Goal: Task Accomplishment & Management: Use online tool/utility

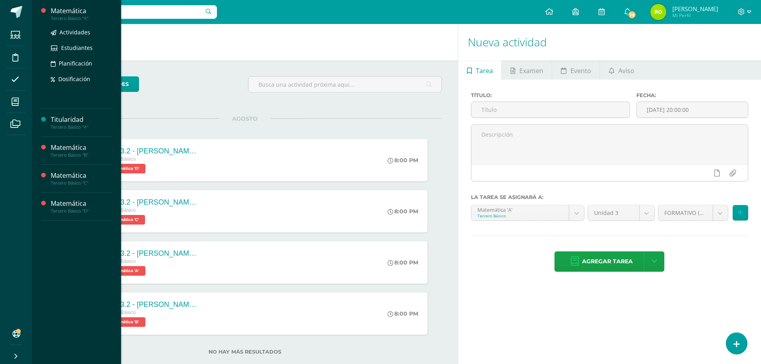
click at [79, 13] on div "Matemática" at bounding box center [81, 10] width 61 height 9
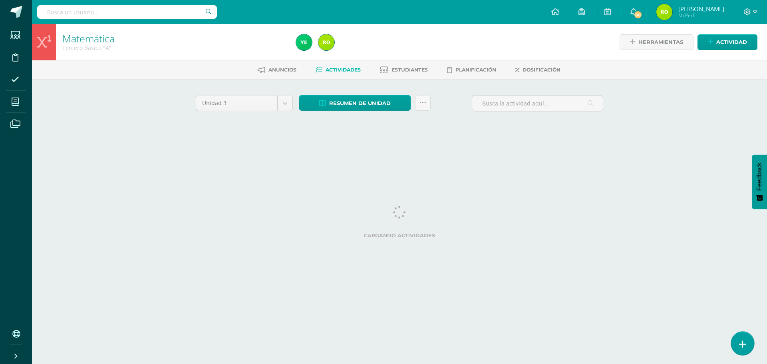
click at [741, 347] on icon at bounding box center [742, 344] width 7 height 9
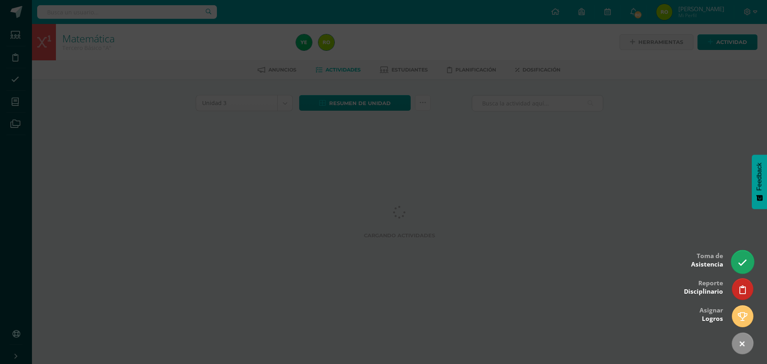
click at [746, 265] on icon at bounding box center [742, 262] width 9 height 9
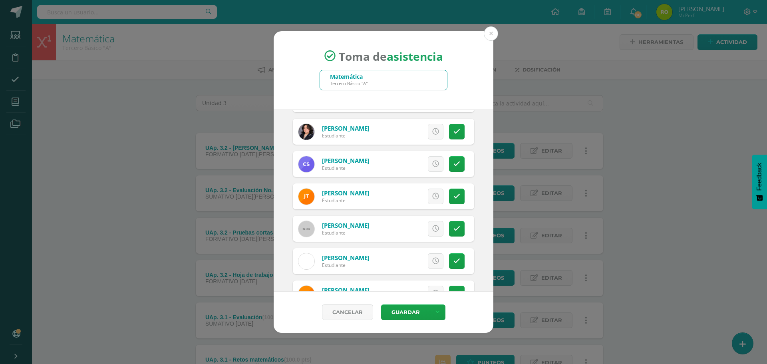
scroll to position [1212, 0]
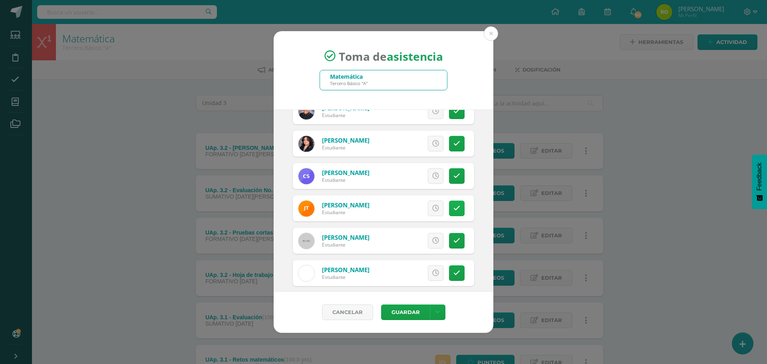
click at [453, 207] on icon at bounding box center [456, 208] width 7 height 7
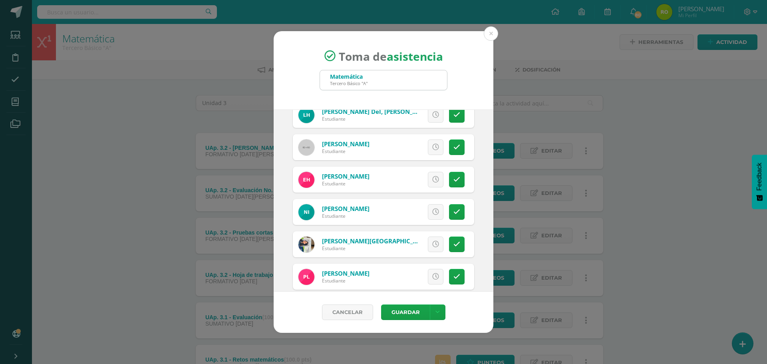
scroll to position [439, 0]
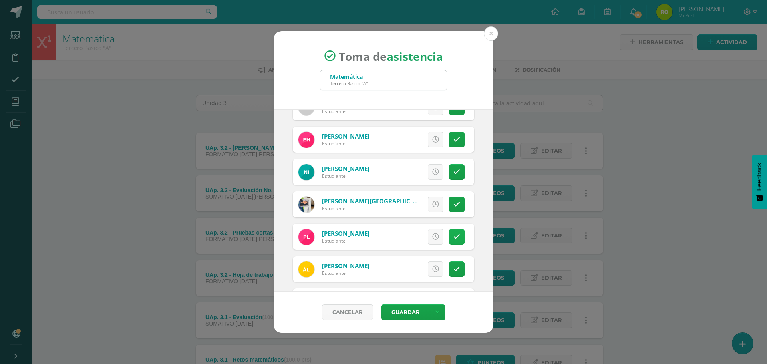
click at [453, 238] on icon at bounding box center [456, 236] width 7 height 7
click at [413, 310] on button "Guardar" at bounding box center [405, 312] width 49 height 16
